Goal: Communication & Community: Participate in discussion

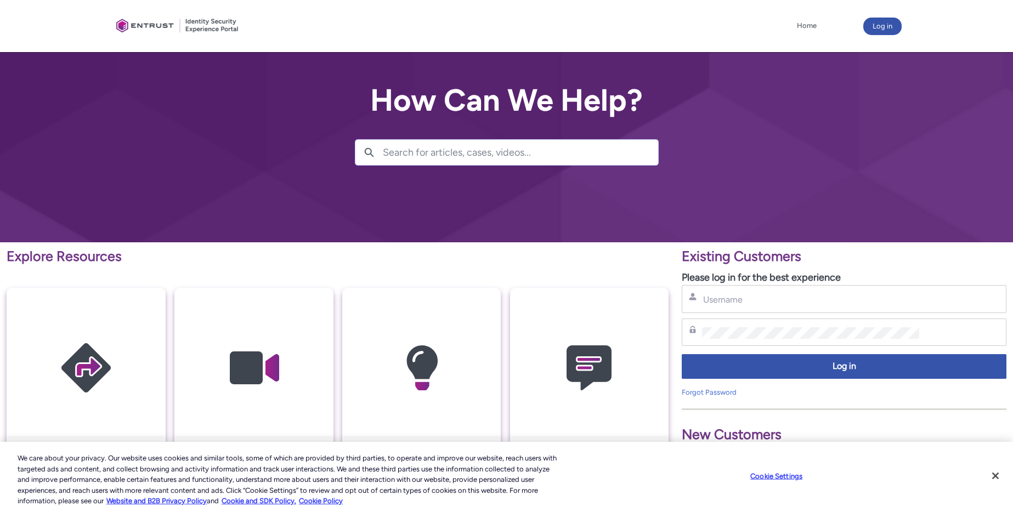
click at [742, 307] on div "Username" at bounding box center [844, 299] width 325 height 28
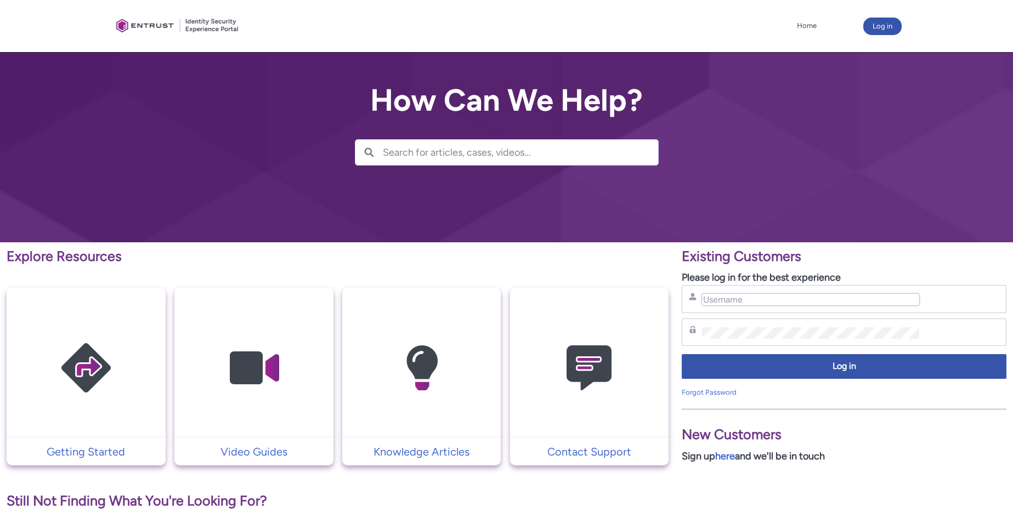
click at [738, 299] on input "Username" at bounding box center [810, 300] width 217 height 12
type input "[EMAIL_ADDRESS][DOMAIN_NAME]"
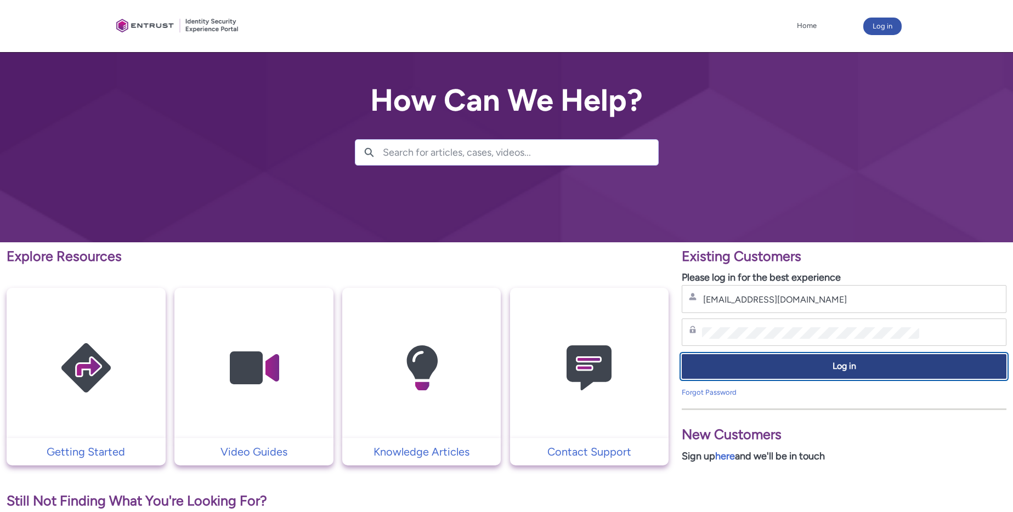
click at [785, 367] on span "Log in" at bounding box center [844, 366] width 310 height 13
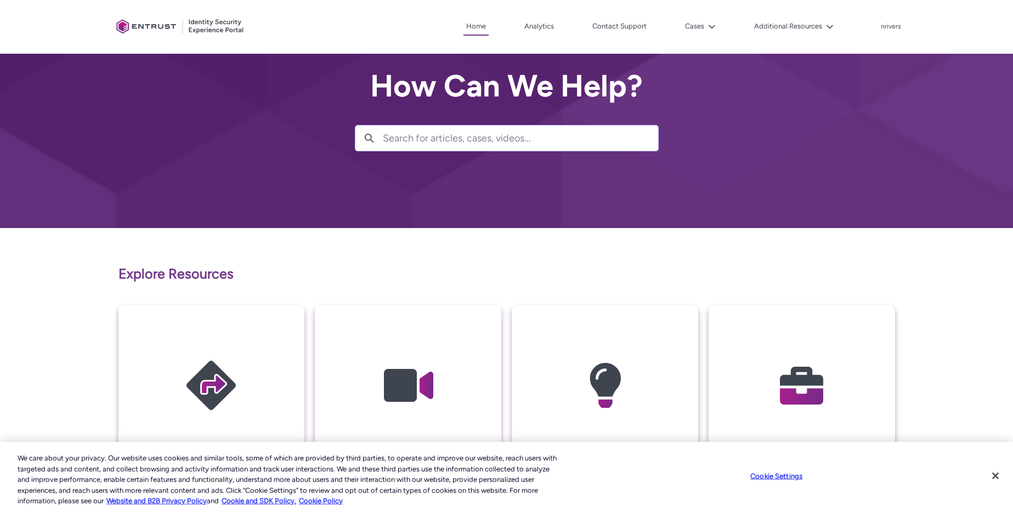
scroll to position [16, 0]
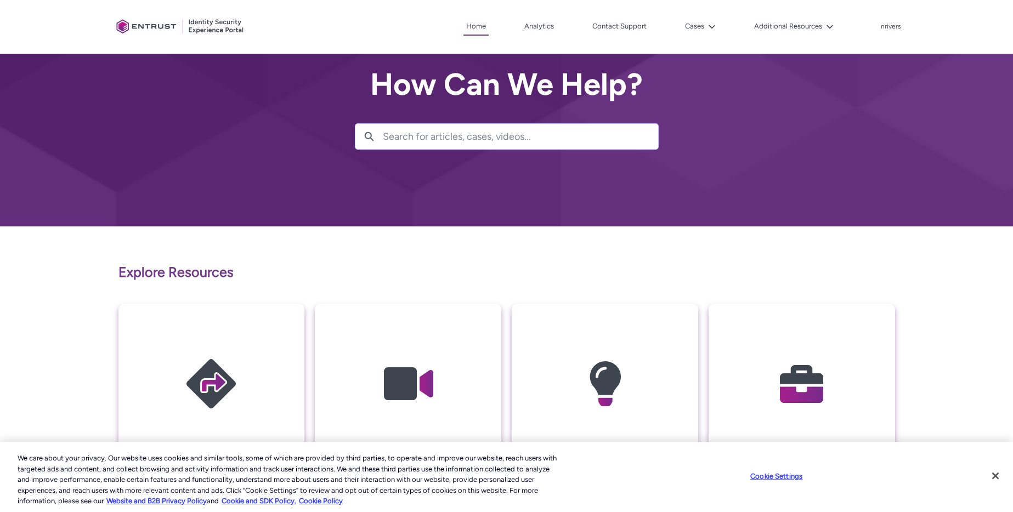
click at [799, 342] on img at bounding box center [802, 384] width 104 height 118
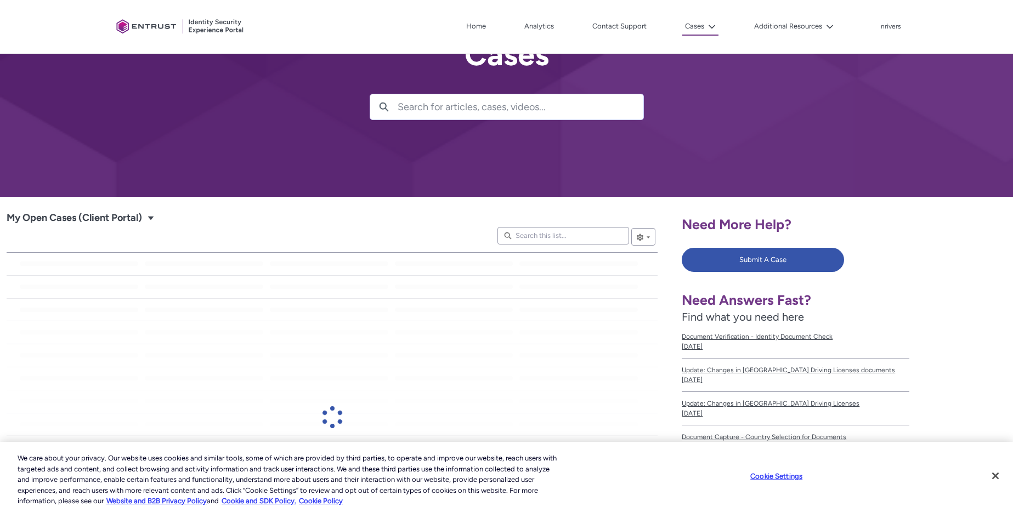
scroll to position [72, 0]
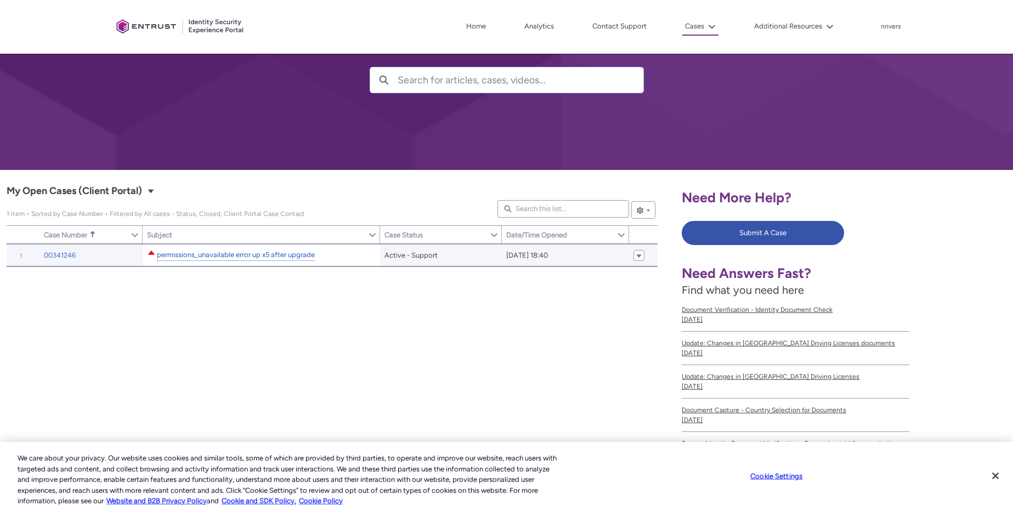
click at [201, 256] on link "permissions_unavailable error up x5 after upgrade" at bounding box center [236, 255] width 158 height 12
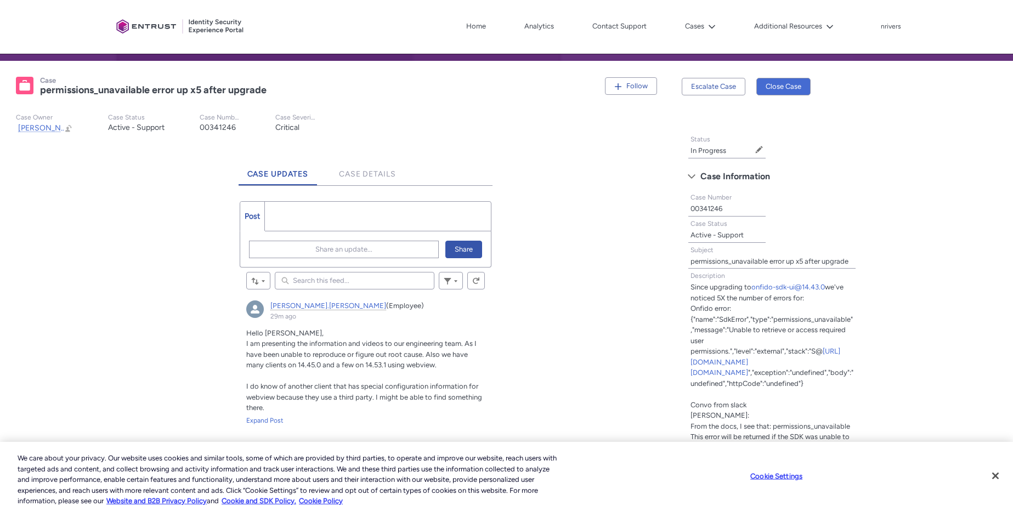
scroll to position [198, 0]
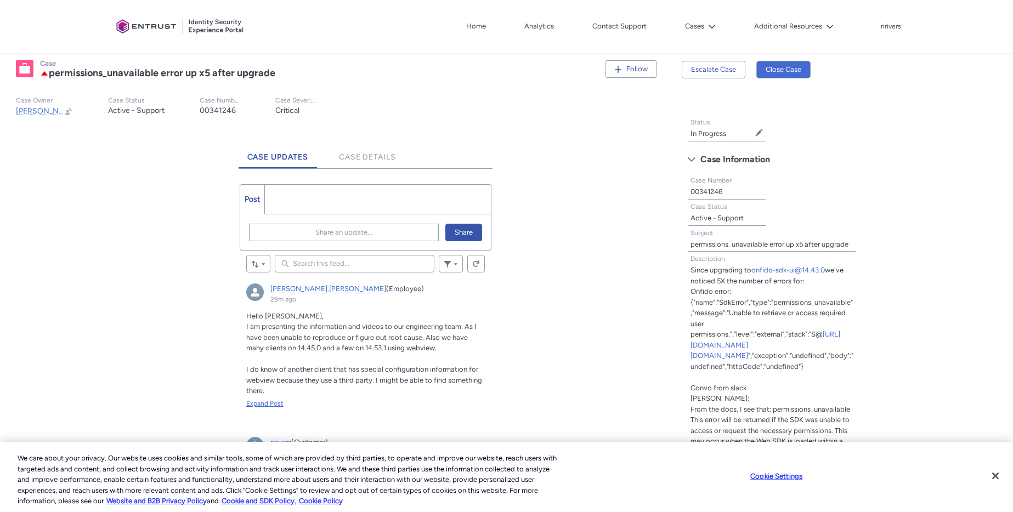
click at [271, 407] on div "Expand Post" at bounding box center [365, 404] width 239 height 10
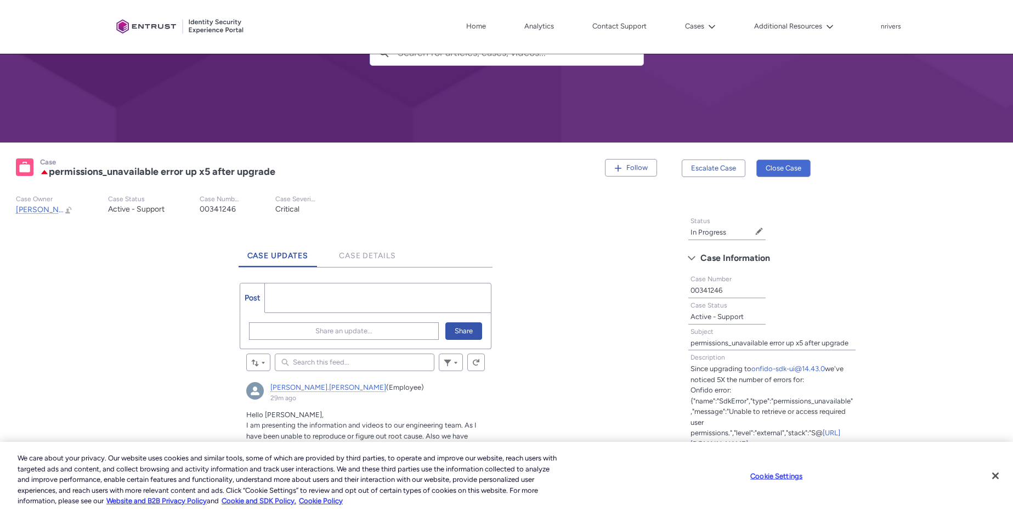
scroll to position [221, 0]
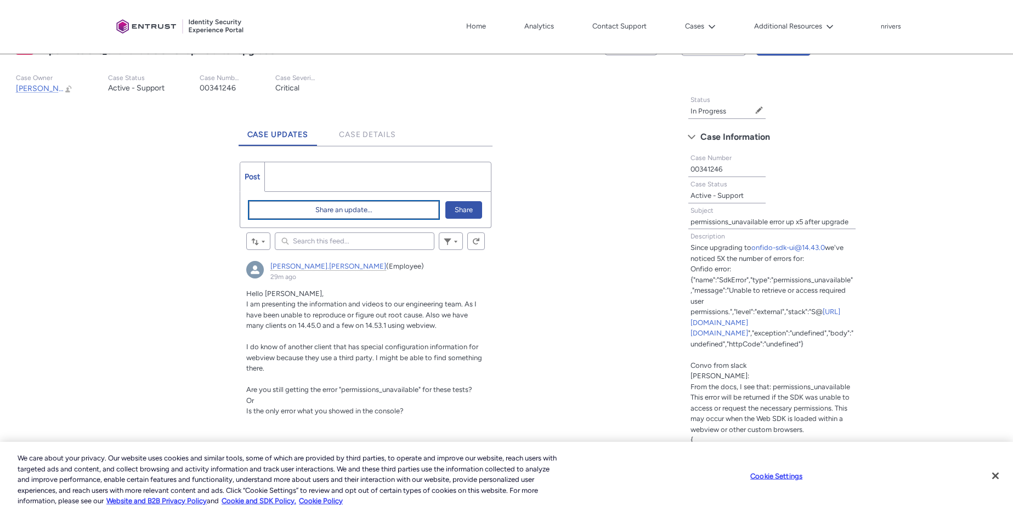
click at [335, 207] on span "Share an update..." at bounding box center [343, 210] width 57 height 16
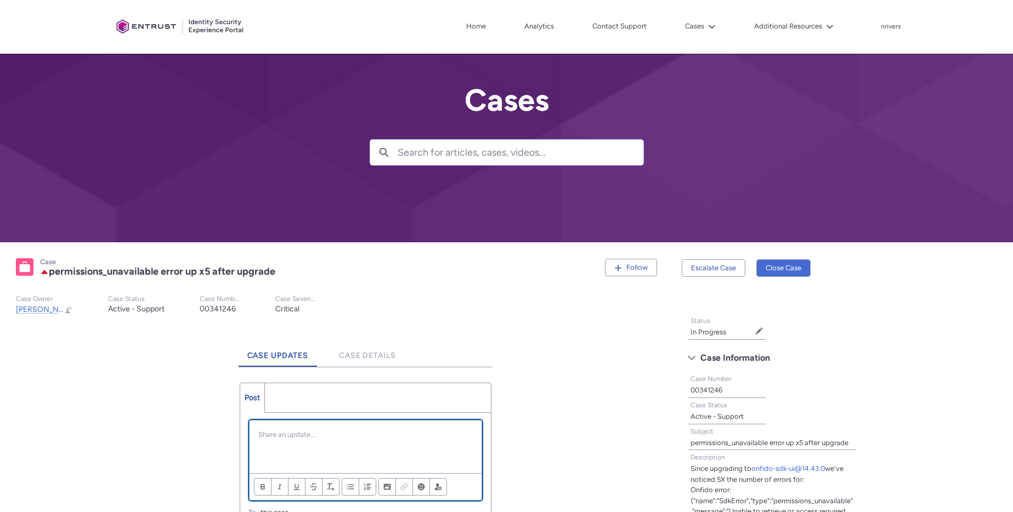
scroll to position [372, 0]
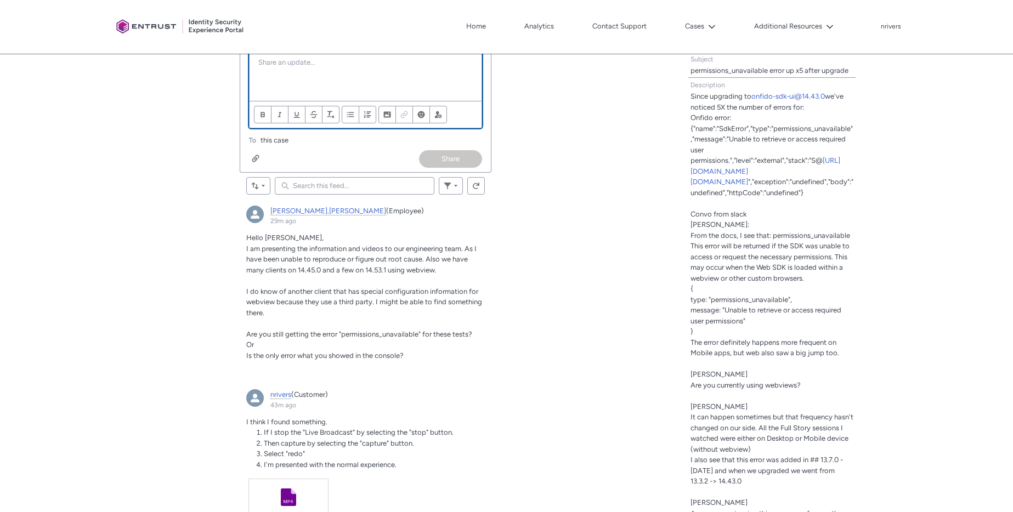
click at [308, 74] on div "Chatter Publisher" at bounding box center [365, 74] width 232 height 53
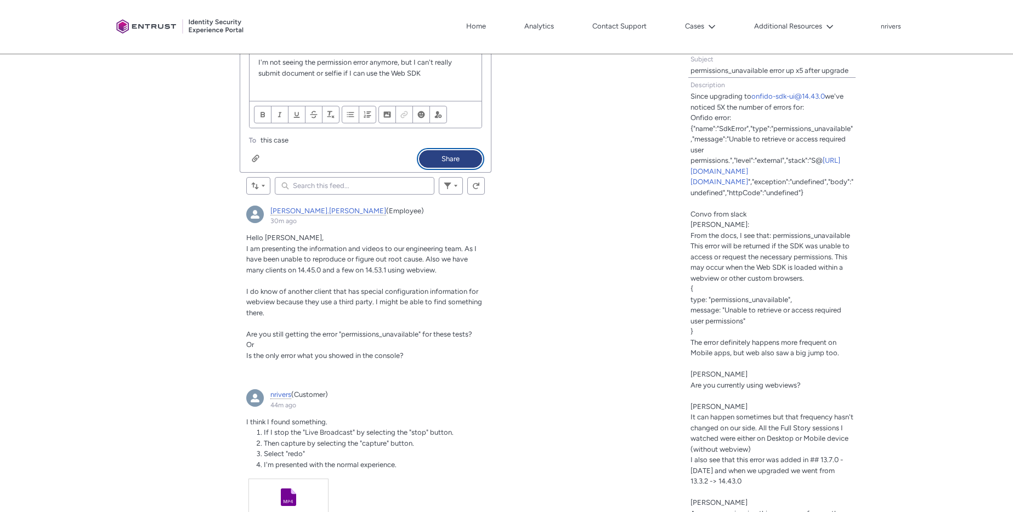
click at [452, 162] on button "Share" at bounding box center [450, 159] width 63 height 18
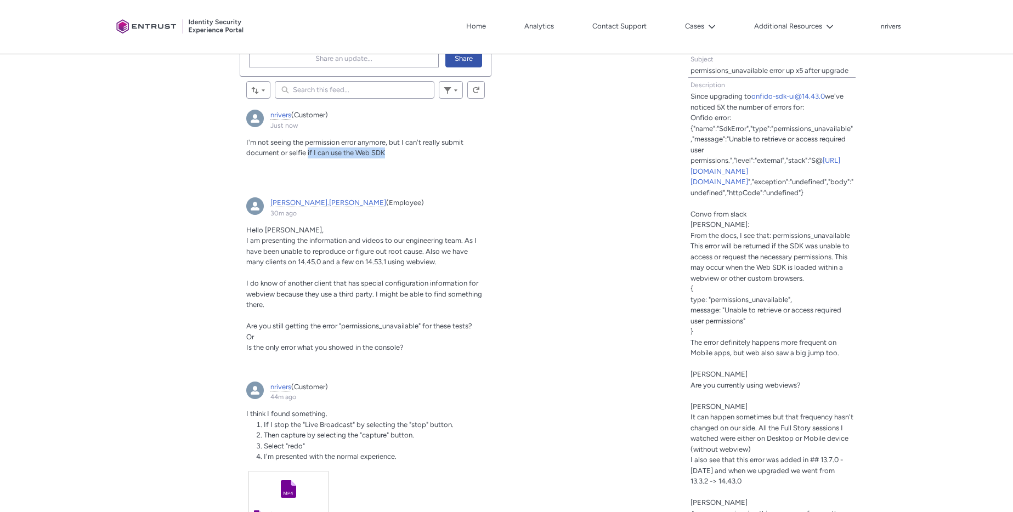
drag, startPoint x: 307, startPoint y: 153, endPoint x: 421, endPoint y: 154, distance: 114.0
click at [421, 154] on p "I'm not seeing the permission error anymore, but I can't really submit document…" at bounding box center [365, 147] width 239 height 21
copy span "if I can use the Web SDK"
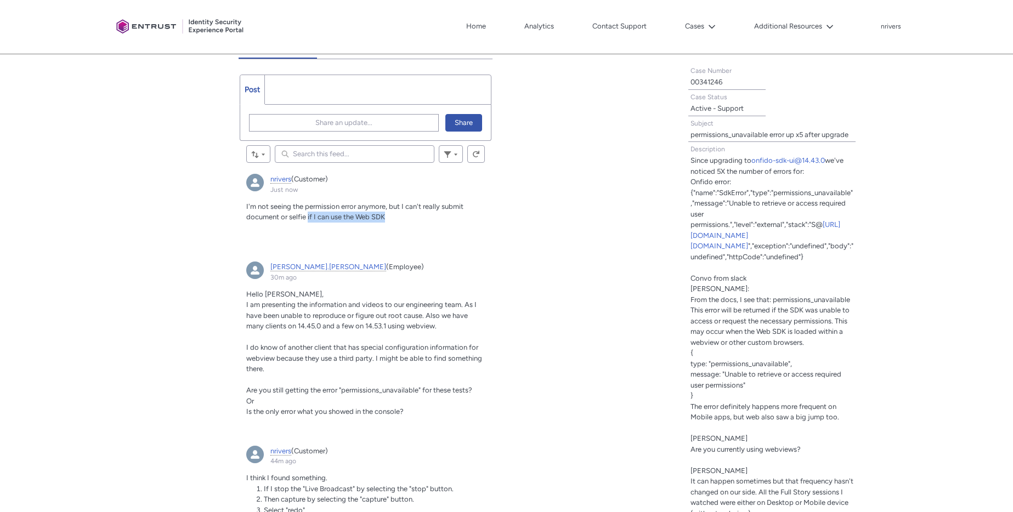
scroll to position [286, 0]
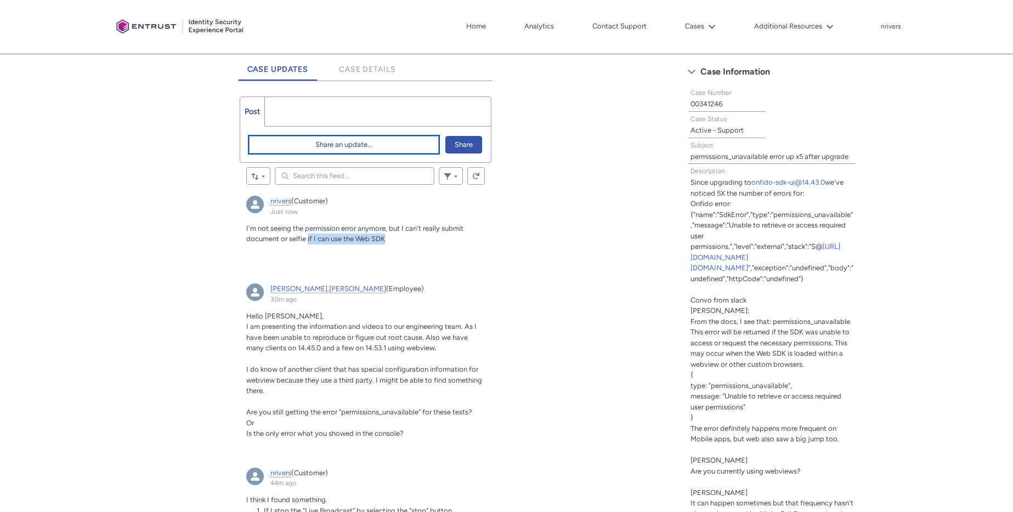
click at [328, 147] on span "Share an update..." at bounding box center [343, 145] width 57 height 16
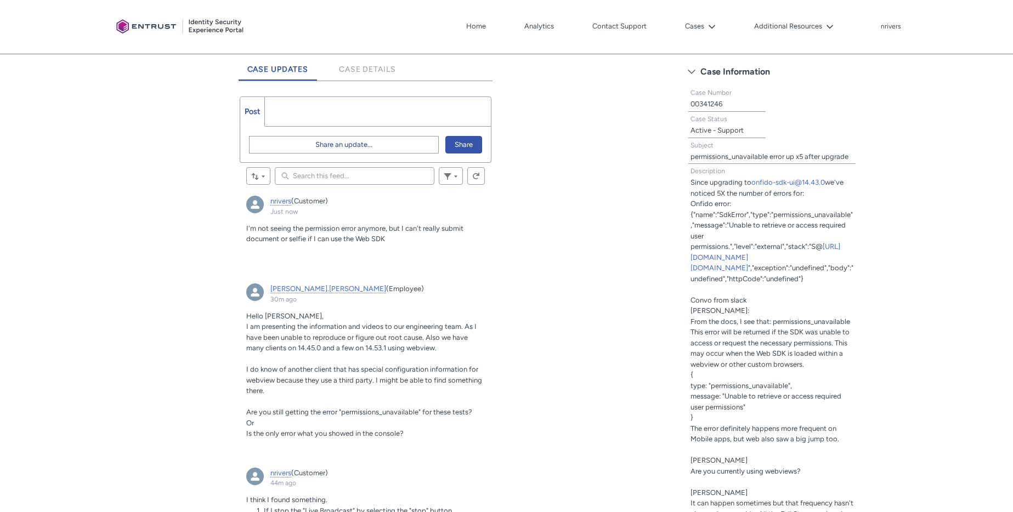
scroll to position [0, 0]
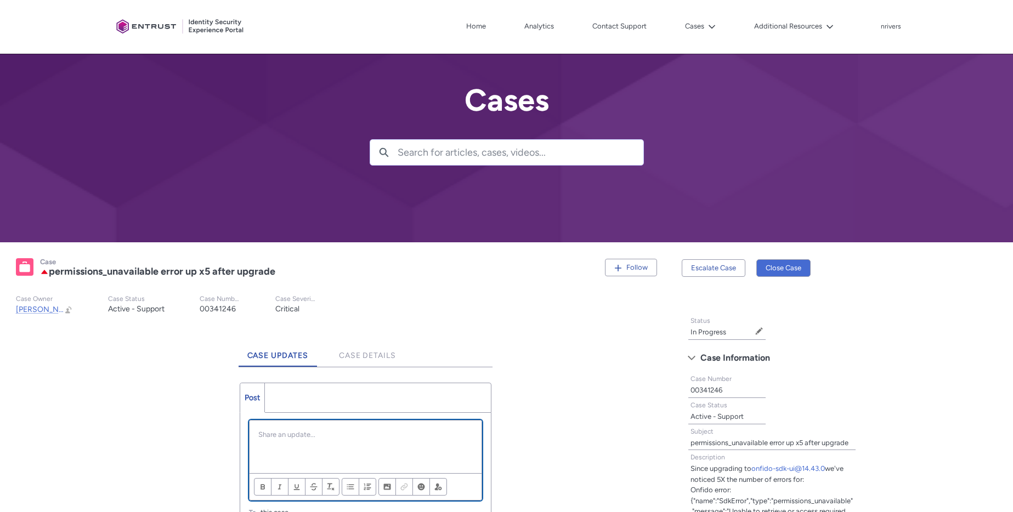
click at [346, 442] on div "Chatter Publisher" at bounding box center [365, 447] width 232 height 53
paste div "Chatter Publisher"
drag, startPoint x: 283, startPoint y: 436, endPoint x: 288, endPoint y: 430, distance: 7.0
click at [283, 436] on p "*if I can use the Web SDK" at bounding box center [365, 434] width 214 height 11
drag, startPoint x: 272, startPoint y: 435, endPoint x: 286, endPoint y: 435, distance: 13.7
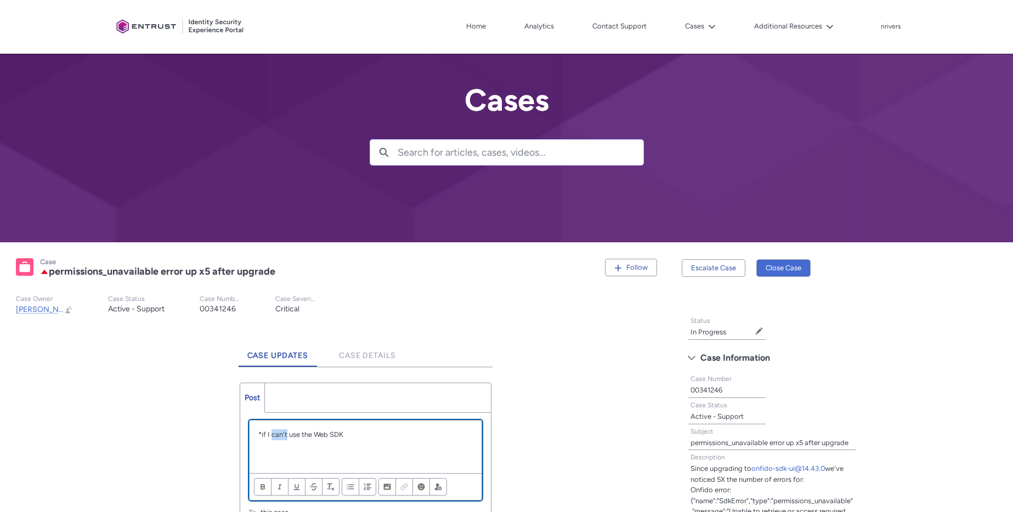
click at [286, 435] on p "*if I can't use the Web SDK" at bounding box center [365, 434] width 214 height 11
click at [298, 488] on span "Format text" at bounding box center [297, 487] width 8 height 8
click at [391, 450] on div "*if I can't use the Web SDK" at bounding box center [365, 447] width 232 height 53
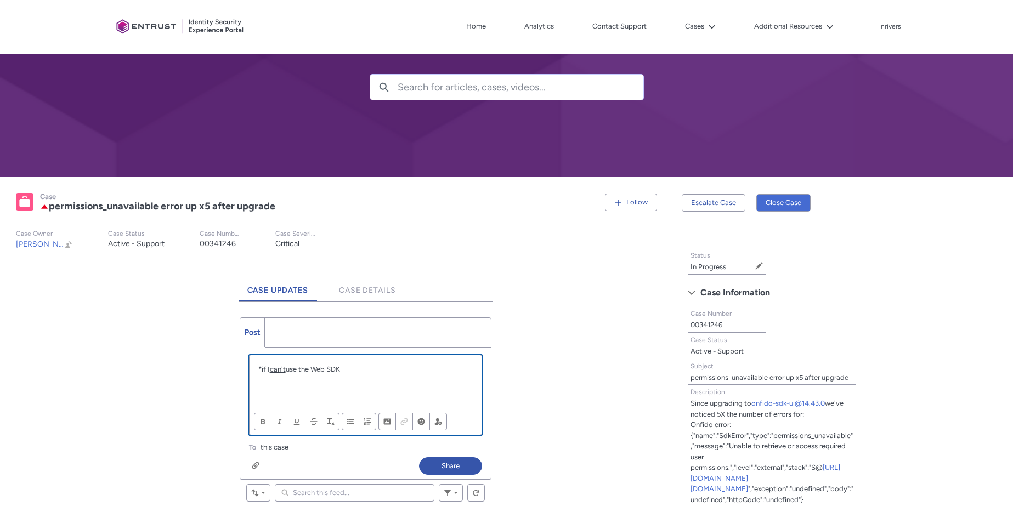
scroll to position [76, 0]
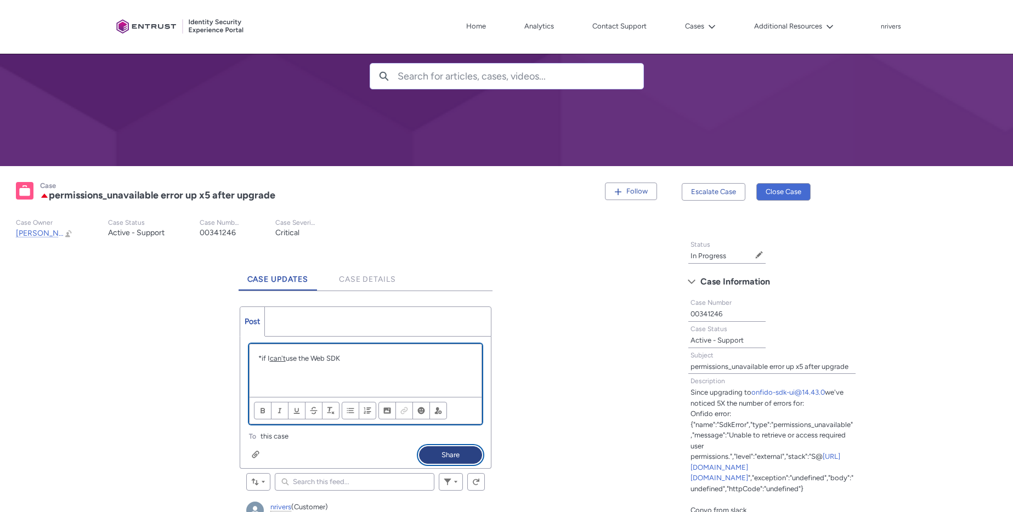
click at [440, 453] on button "Share" at bounding box center [450, 455] width 63 height 18
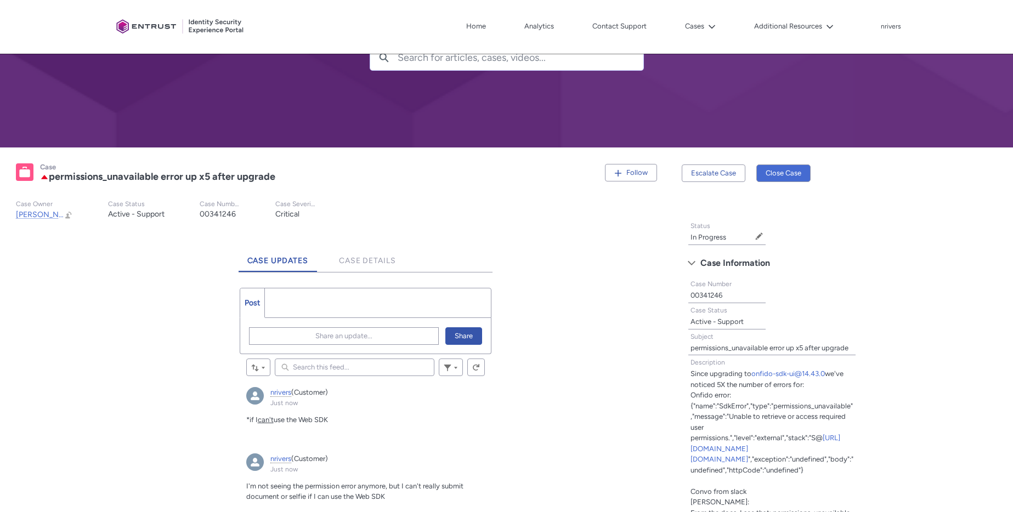
scroll to position [117, 0]
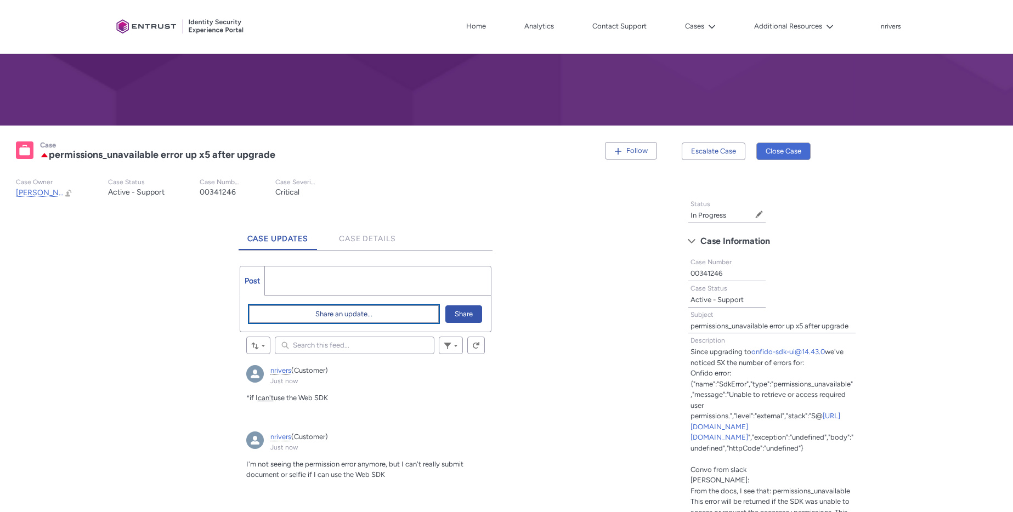
click at [336, 310] on span "Share an update..." at bounding box center [343, 314] width 57 height 16
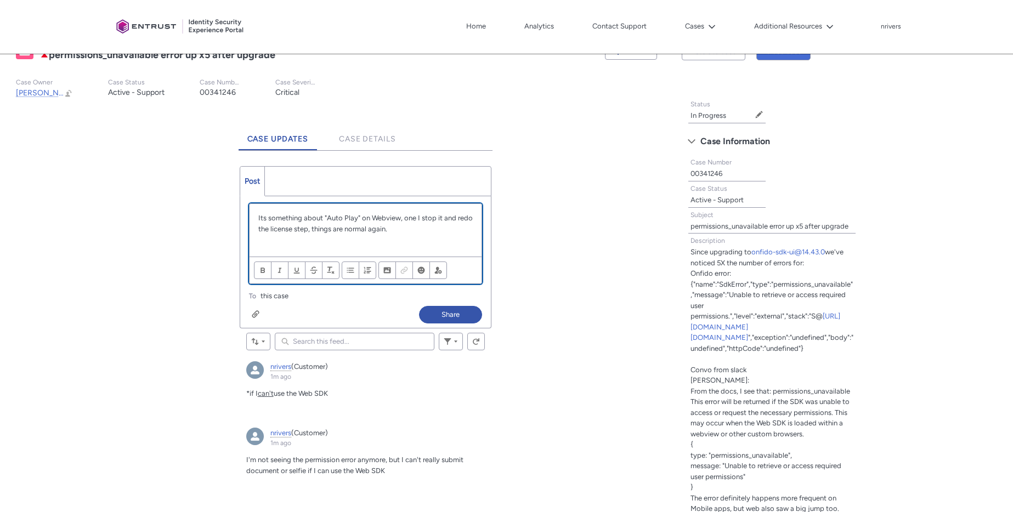
scroll to position [217, 0]
click at [446, 316] on button "Share" at bounding box center [450, 314] width 63 height 18
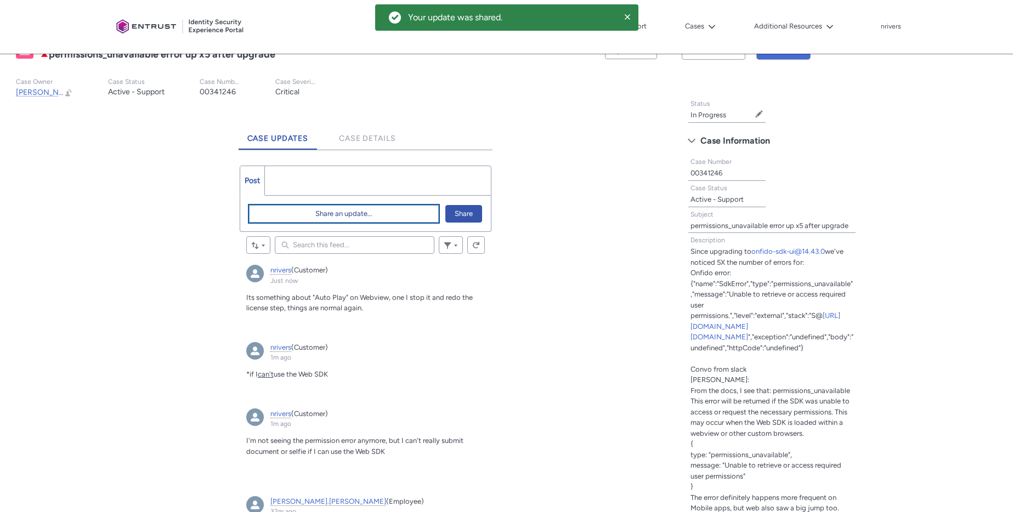
click at [332, 210] on span "Share an update..." at bounding box center [343, 214] width 57 height 16
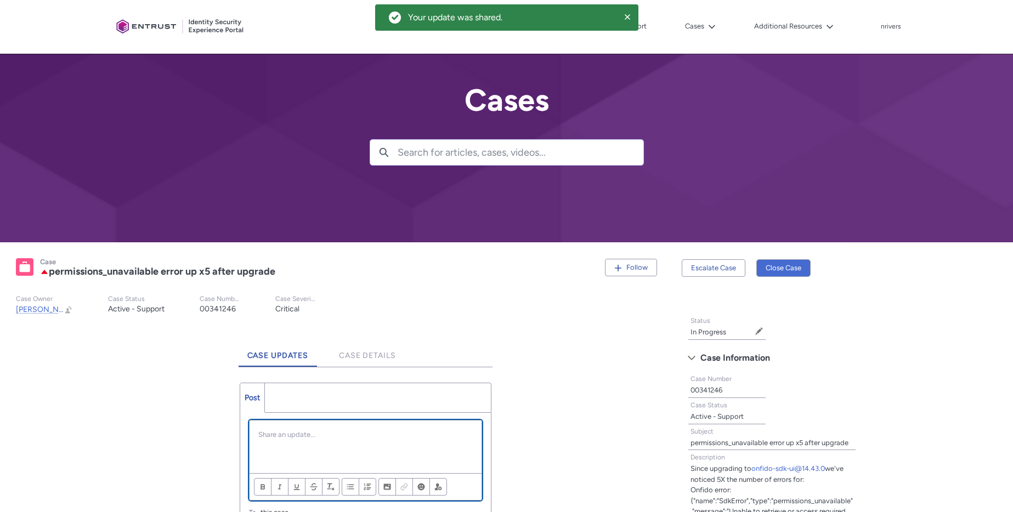
click at [325, 425] on div "Chatter Publisher" at bounding box center [365, 447] width 232 height 53
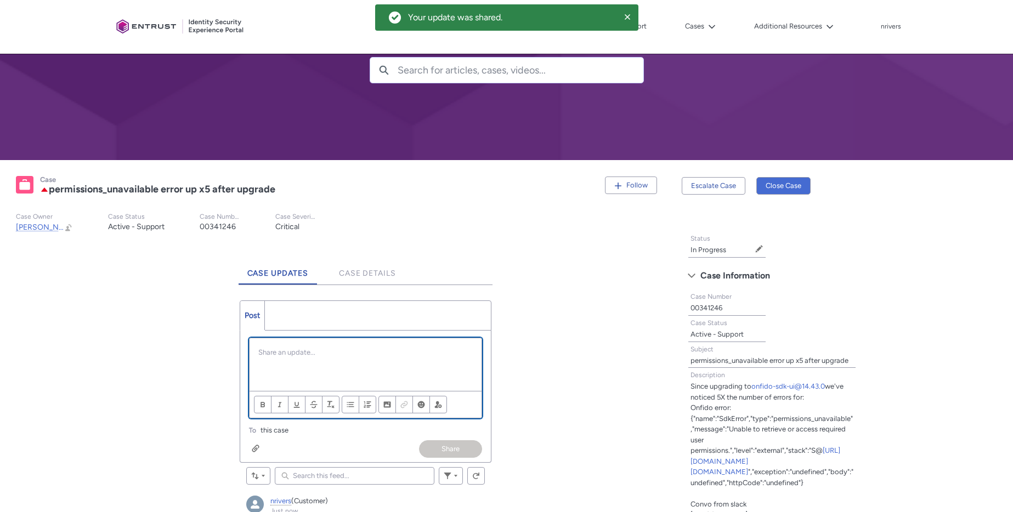
scroll to position [90, 0]
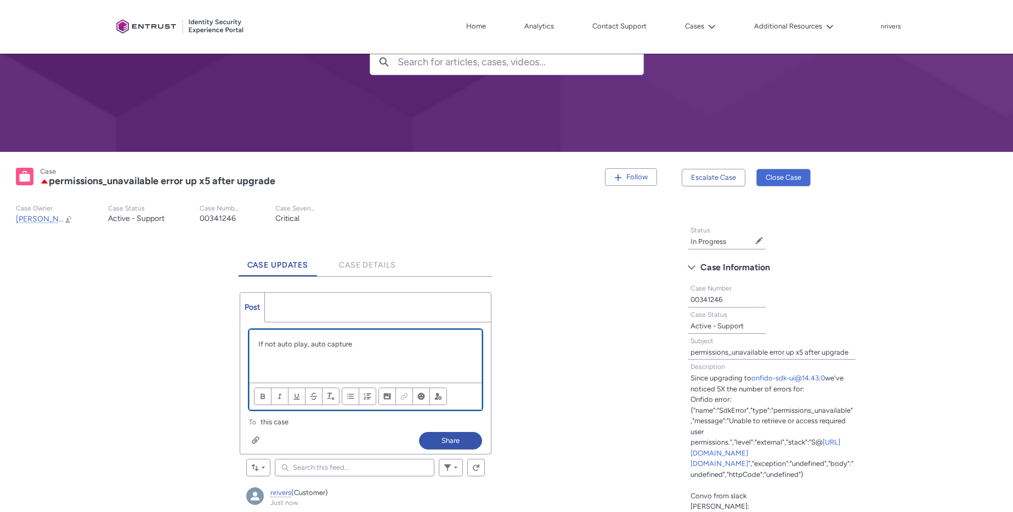
click at [277, 345] on p "If not auto play, auto capture" at bounding box center [365, 344] width 214 height 11
click at [308, 344] on p "If not "auto play, auto capture" at bounding box center [365, 344] width 214 height 11
click at [315, 345] on p "If not "auto play", auto capture" at bounding box center [365, 344] width 214 height 11
click at [374, 344] on p "If not "auto play", "auto capture" at bounding box center [365, 344] width 214 height 11
drag, startPoint x: 462, startPoint y: 441, endPoint x: 466, endPoint y: 434, distance: 8.1
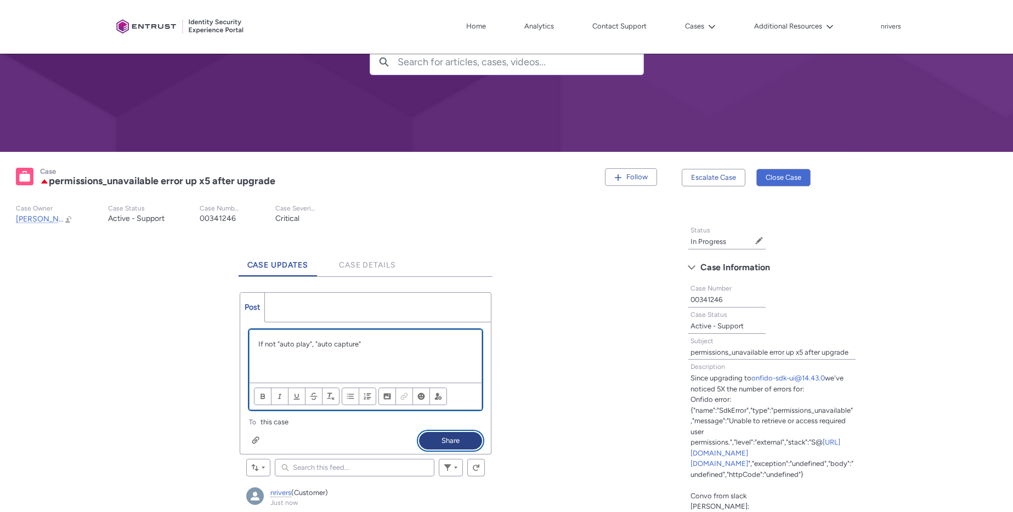
click at [463, 441] on button "Share" at bounding box center [450, 441] width 63 height 18
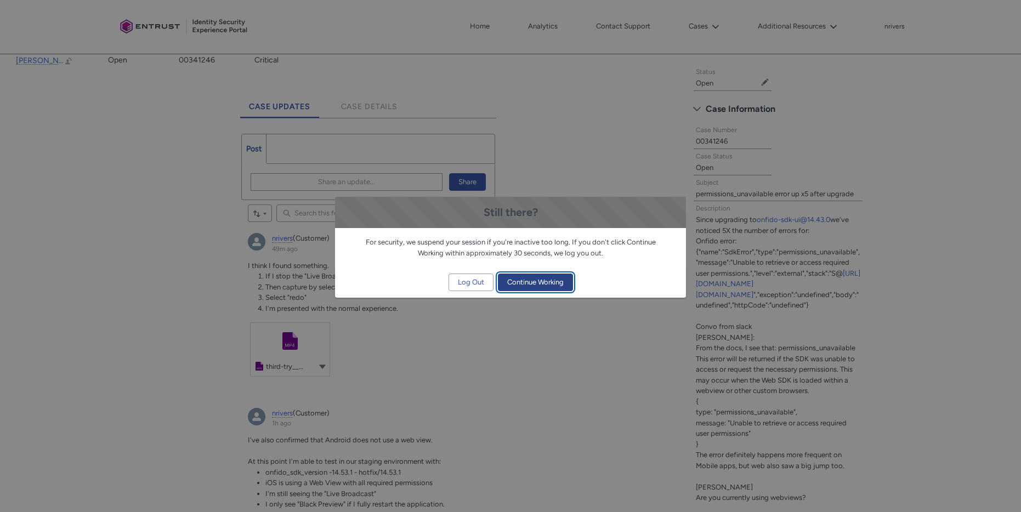
click at [535, 283] on span "Continue Working" at bounding box center [535, 282] width 56 height 16
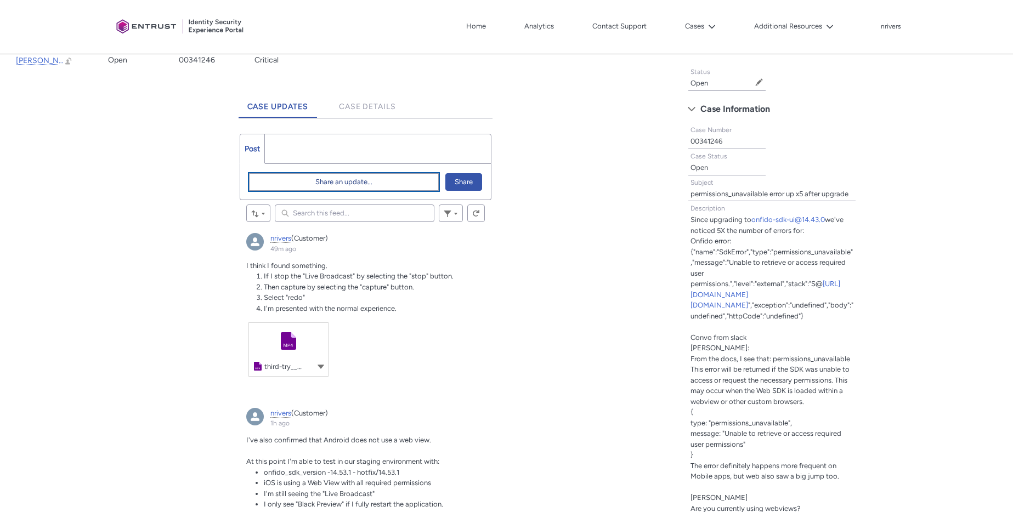
click at [340, 184] on span "Share an update..." at bounding box center [343, 182] width 57 height 16
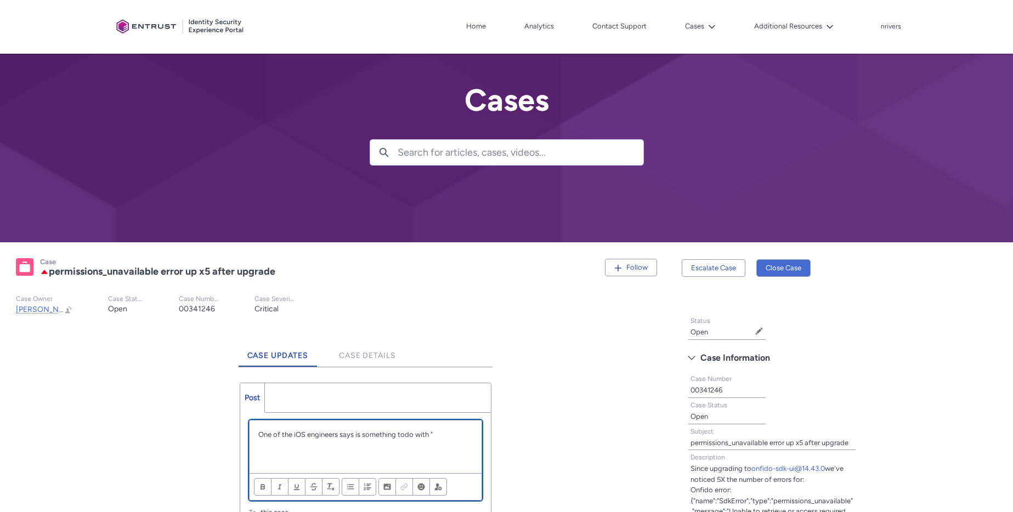
paste div "Chatter Publisher"
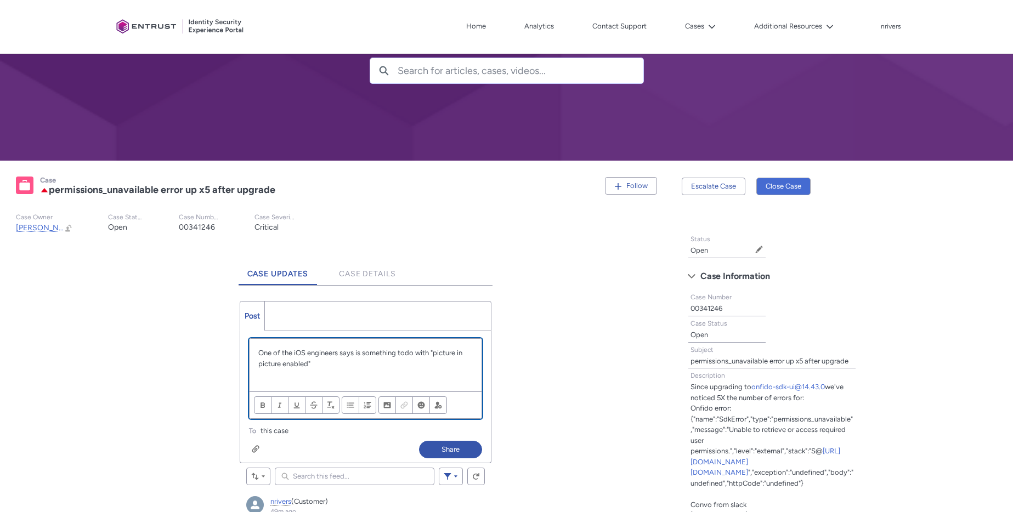
scroll to position [82, 0]
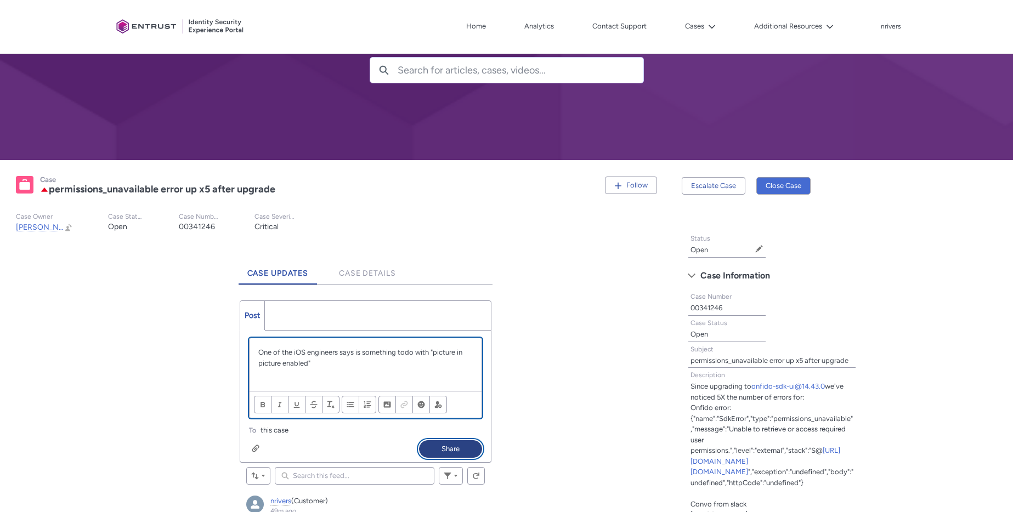
click at [453, 450] on button "Share" at bounding box center [450, 449] width 63 height 18
